Goal: Task Accomplishment & Management: Complete application form

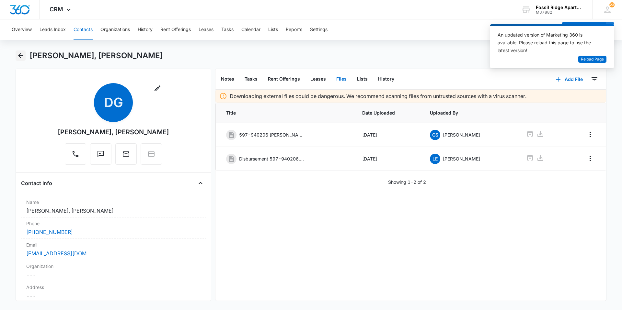
click at [21, 57] on icon "Back" at bounding box center [21, 56] width 8 height 8
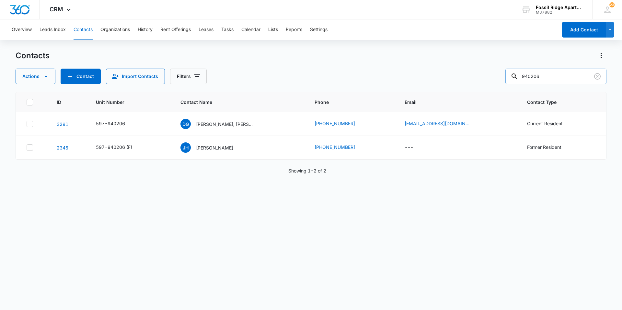
drag, startPoint x: 557, startPoint y: 74, endPoint x: 521, endPoint y: 83, distance: 37.0
click at [521, 83] on div "940206" at bounding box center [556, 77] width 101 height 16
type input "981101"
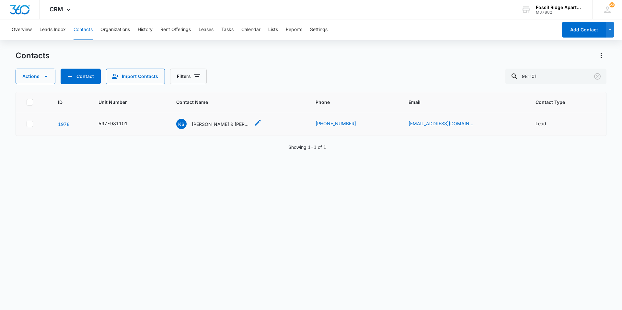
click at [209, 125] on p "[PERSON_NAME] & [PERSON_NAME]" at bounding box center [221, 124] width 58 height 7
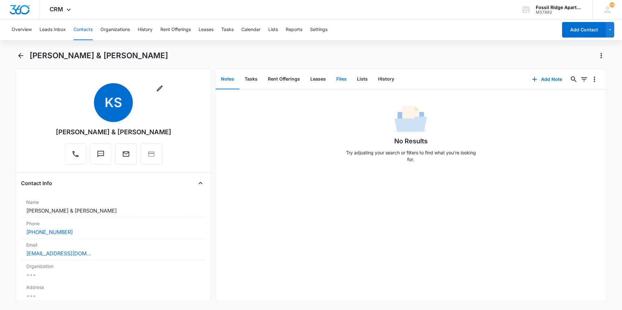
click at [339, 78] on button "Files" at bounding box center [341, 79] width 21 height 20
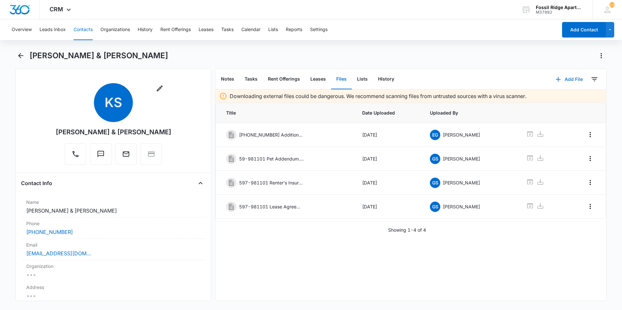
click at [556, 79] on icon "button" at bounding box center [558, 79] width 5 height 5
click at [550, 100] on div "Upload Files" at bounding box center [561, 100] width 26 height 5
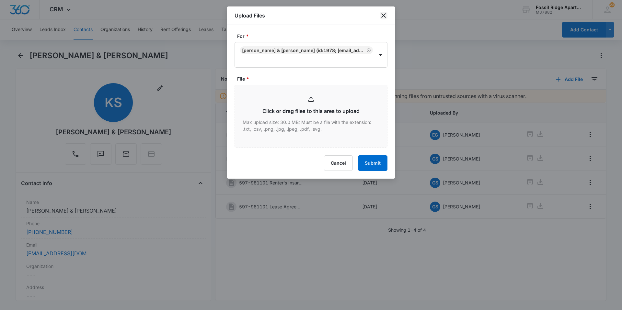
click at [384, 18] on icon "close" at bounding box center [384, 16] width 8 height 8
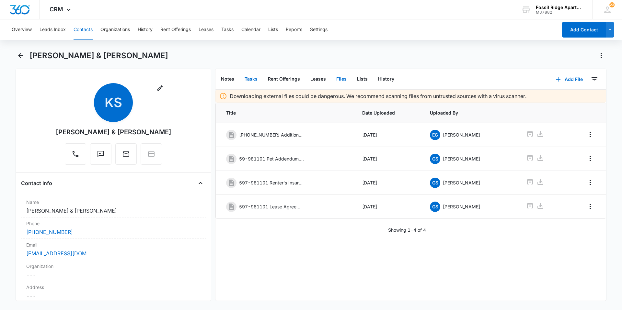
click at [255, 79] on button "Tasks" at bounding box center [251, 79] width 23 height 20
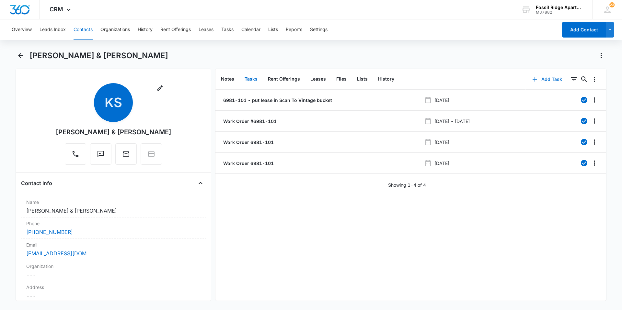
click at [533, 79] on icon "button" at bounding box center [535, 79] width 5 height 5
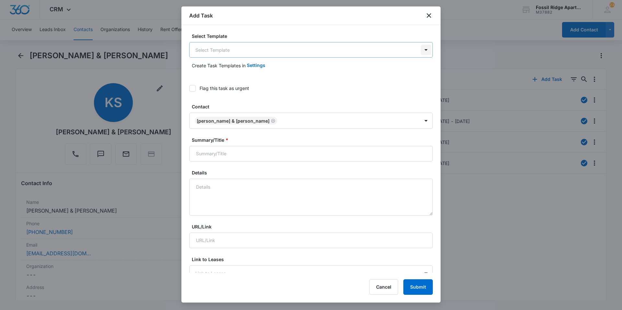
click at [421, 52] on body "CRM Apps Reputation Websites Forms CRM Email Social Content Ads Intelligence Fi…" at bounding box center [311, 155] width 622 height 310
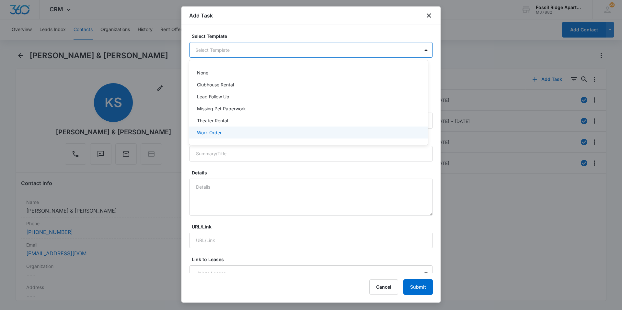
click at [212, 135] on p "Work Order" at bounding box center [209, 132] width 25 height 7
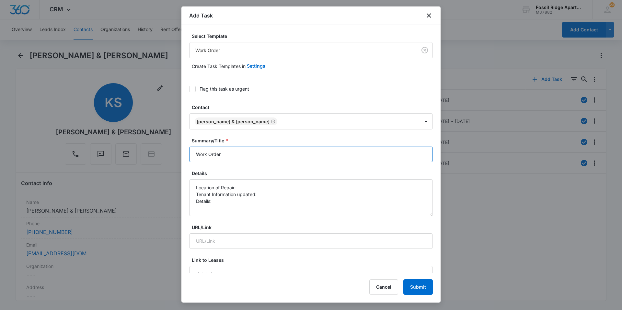
click at [237, 153] on input "Work Order" at bounding box center [311, 155] width 244 height 16
type input "Work Order 6981-101"
click at [243, 186] on textarea "Location of Repair: Tenant Information updated: Details:" at bounding box center [311, 198] width 244 height 37
click at [265, 197] on textarea "Location of Repair: kitchen Tenant Information updated: Details:" at bounding box center [311, 198] width 244 height 37
click at [221, 204] on textarea "Location of Repair: kitchen Tenant Information updated: yes Details:" at bounding box center [311, 198] width 244 height 37
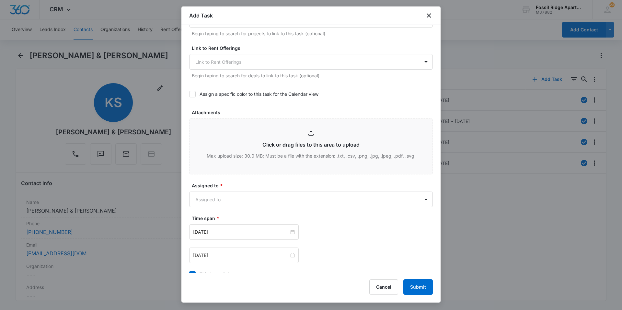
scroll to position [259, 0]
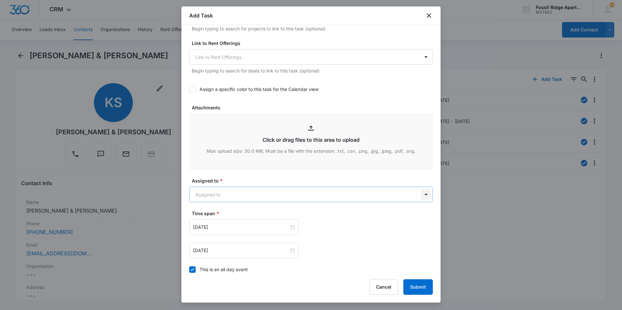
type textarea "Location of Repair: kitchen Tenant Information updated: yes Details: disposal i…"
click at [420, 193] on body "CRM Apps Reputation Websites Forms CRM Email Social Content Ads Intelligence Fi…" at bounding box center [311, 155] width 622 height 310
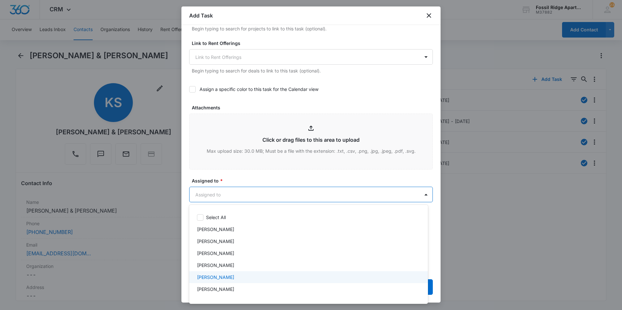
click at [205, 279] on p "[PERSON_NAME]" at bounding box center [215, 277] width 37 height 7
click at [208, 284] on div "[PERSON_NAME]" at bounding box center [308, 278] width 239 height 13
click at [210, 275] on p "[PERSON_NAME]" at bounding box center [215, 277] width 37 height 7
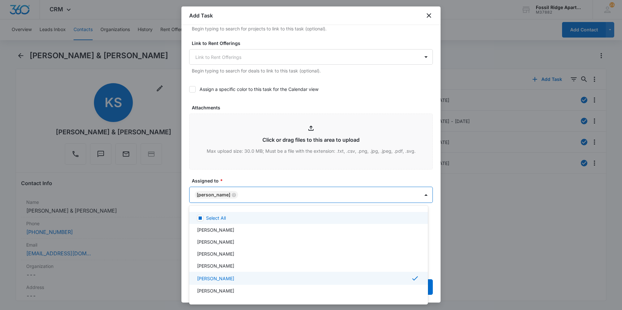
click at [259, 193] on div at bounding box center [311, 155] width 622 height 310
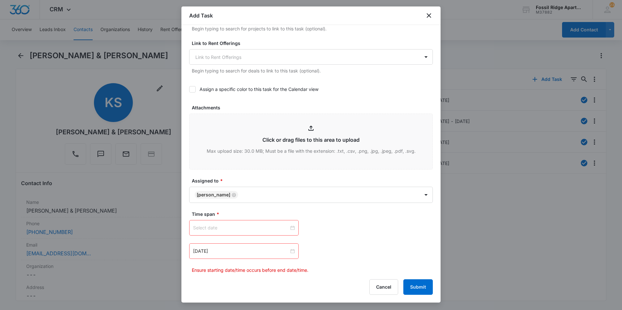
click at [290, 227] on div at bounding box center [244, 228] width 102 height 7
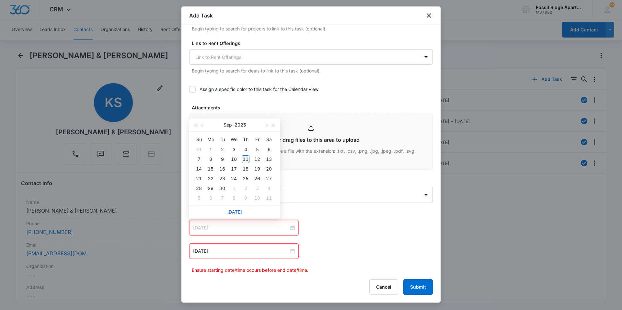
type input "[DATE]"
click at [245, 159] on div "11" at bounding box center [246, 160] width 8 height 8
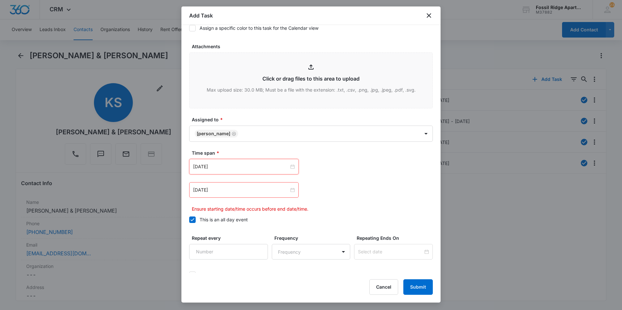
scroll to position [324, 0]
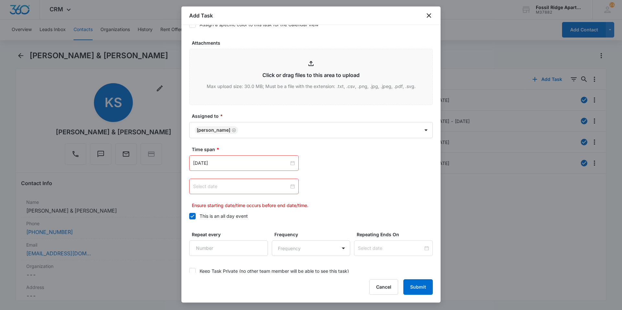
click at [290, 186] on div at bounding box center [244, 186] width 102 height 7
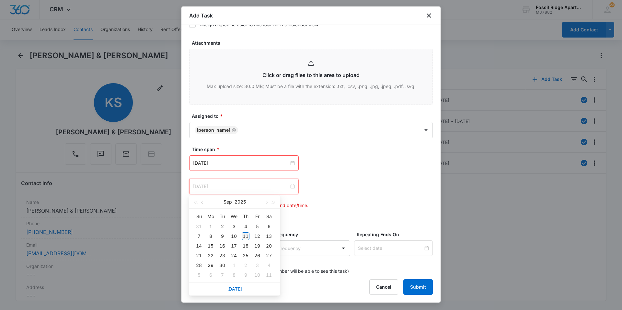
type input "[DATE]"
click at [247, 235] on div "11" at bounding box center [246, 237] width 8 height 8
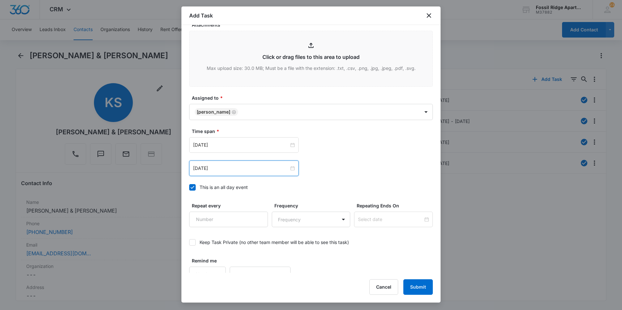
scroll to position [352, 0]
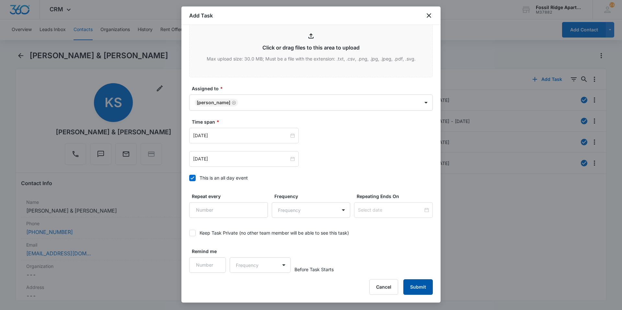
click at [416, 287] on button "Submit" at bounding box center [418, 288] width 29 height 16
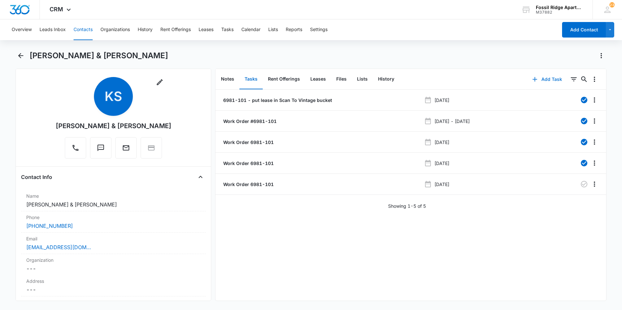
scroll to position [0, 0]
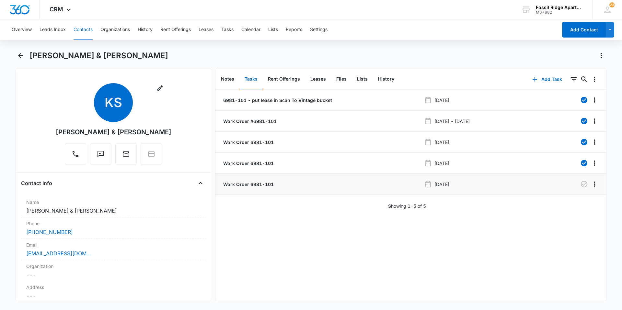
click at [250, 185] on p "Work Order 6981-101" at bounding box center [248, 184] width 52 height 7
